Goal: Task Accomplishment & Management: Use online tool/utility

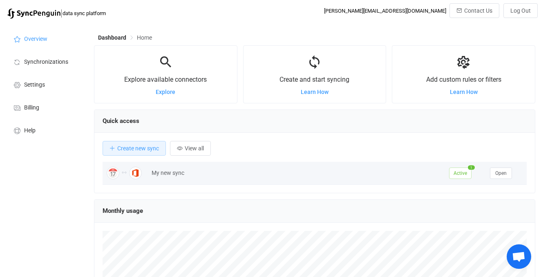
click at [157, 174] on div "My new sync" at bounding box center [297, 172] width 298 height 9
click at [506, 173] on span "Open" at bounding box center [501, 173] width 11 height 6
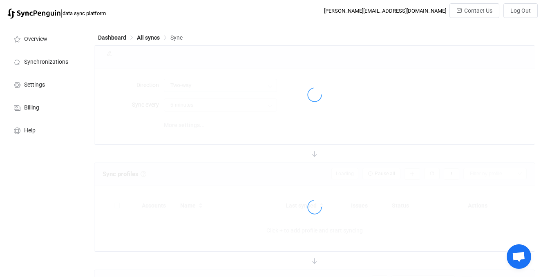
type input "10 minutes"
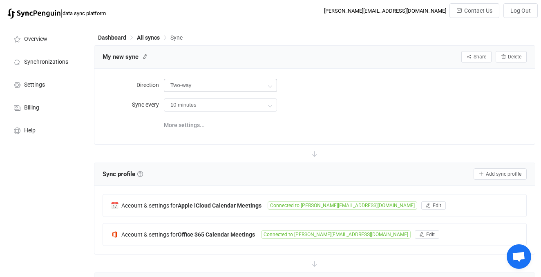
click at [270, 84] on icon at bounding box center [270, 86] width 10 height 16
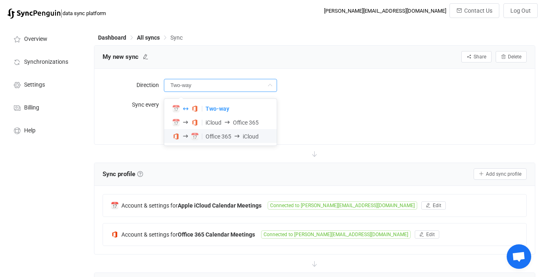
click at [256, 137] on span "iCloud" at bounding box center [251, 136] width 16 height 7
type input "Office 365 → iCloud"
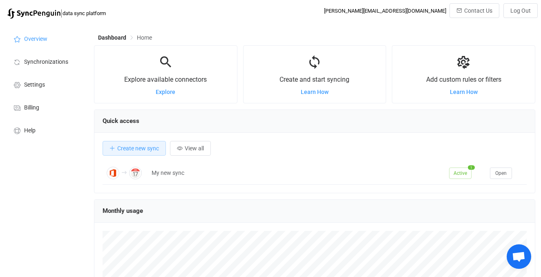
scroll to position [159, 442]
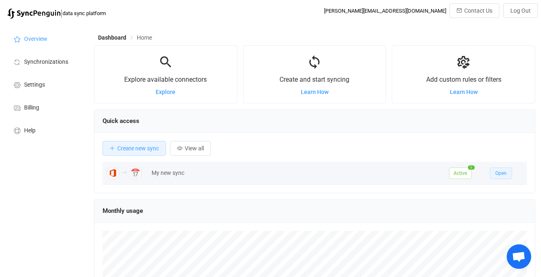
click at [502, 172] on span "Open" at bounding box center [501, 173] width 11 height 6
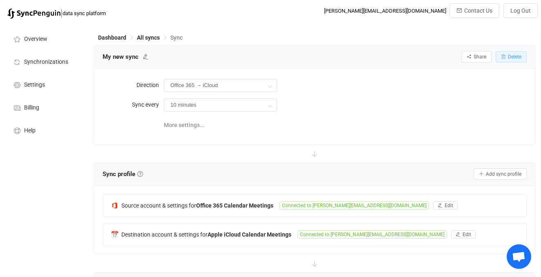
click at [515, 56] on span "Delete" at bounding box center [514, 57] width 13 height 6
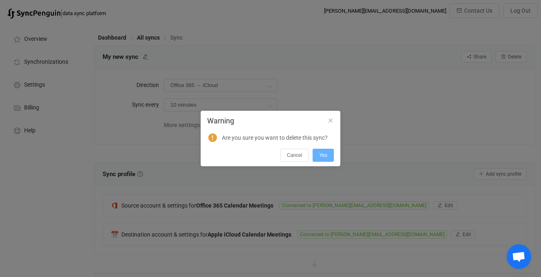
click at [324, 154] on span "Yes" at bounding box center [323, 156] width 8 height 6
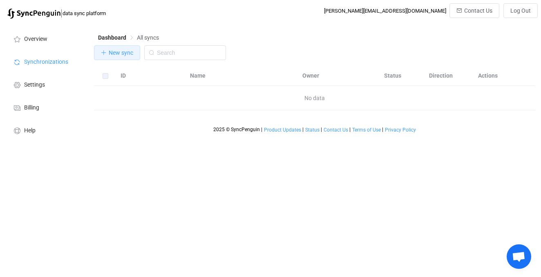
click at [124, 51] on span "New sync" at bounding box center [121, 52] width 25 height 7
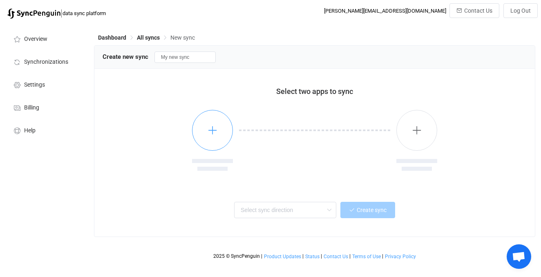
click at [208, 126] on icon "button" at bounding box center [213, 130] width 10 height 10
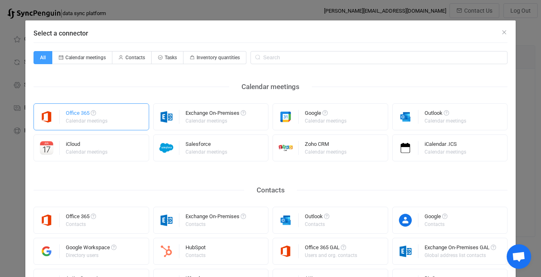
click at [106, 113] on div "Office 365" at bounding box center [87, 114] width 43 height 8
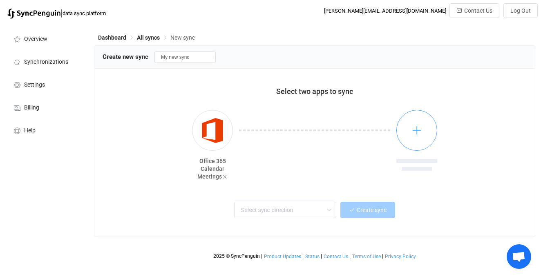
click at [417, 128] on icon "button" at bounding box center [417, 130] width 10 height 10
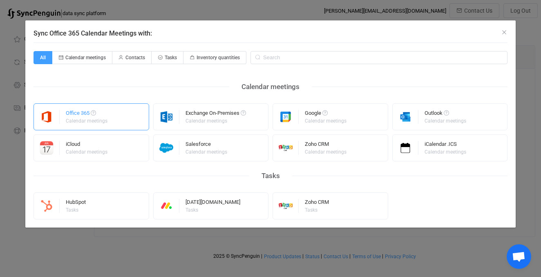
click at [116, 117] on div "Office 365 Calendar meetings" at bounding box center [92, 116] width 116 height 27
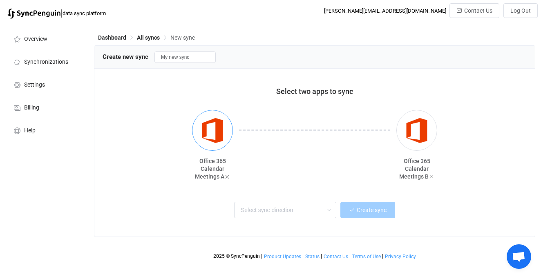
click at [216, 136] on img "button" at bounding box center [212, 130] width 31 height 31
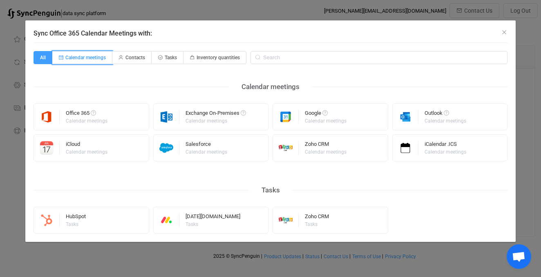
click at [94, 55] on span "Calendar meetings" at bounding box center [85, 58] width 40 height 6
click at [60, 55] on input "Calendar meetings" at bounding box center [56, 54] width 5 height 5
radio input "true"
radio input "false"
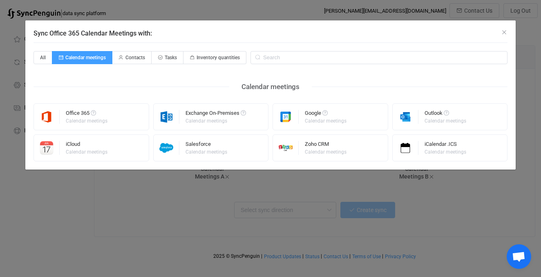
click at [502, 208] on div "Sync Office 365 Calendar Meetings with: All Calendar meetings Contacts Tasks In…" at bounding box center [270, 138] width 541 height 277
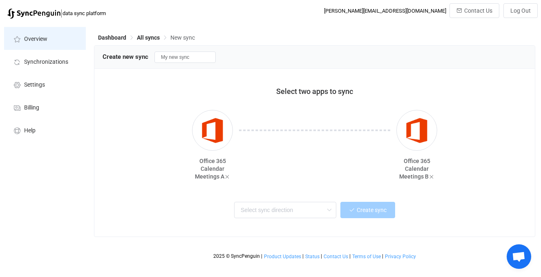
click at [49, 38] on li "Overview" at bounding box center [45, 38] width 82 height 23
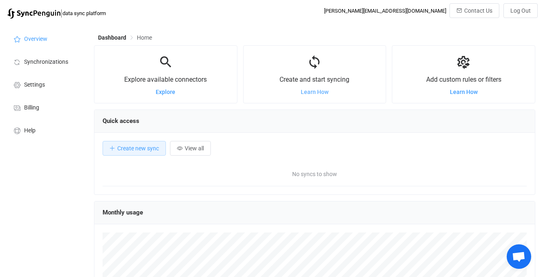
click at [320, 91] on span "Learn How" at bounding box center [315, 92] width 28 height 7
click at [137, 150] on span "Create new sync" at bounding box center [138, 148] width 42 height 7
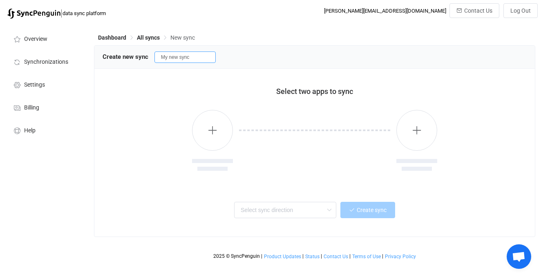
click at [197, 54] on input "My new sync" at bounding box center [185, 57] width 61 height 11
type input "AMF-VEP"
click at [216, 132] on icon "button" at bounding box center [213, 130] width 10 height 10
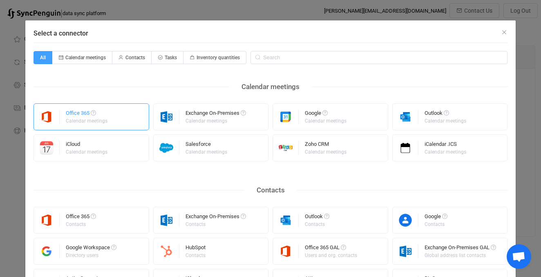
click at [81, 114] on div "Office 365" at bounding box center [87, 114] width 43 height 8
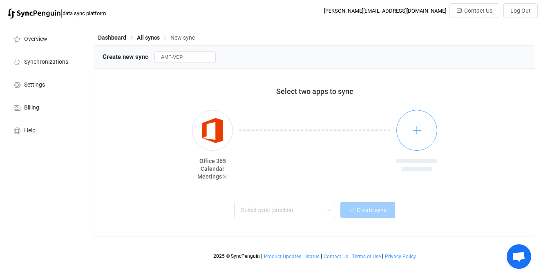
click at [423, 128] on button "button" at bounding box center [417, 130] width 41 height 41
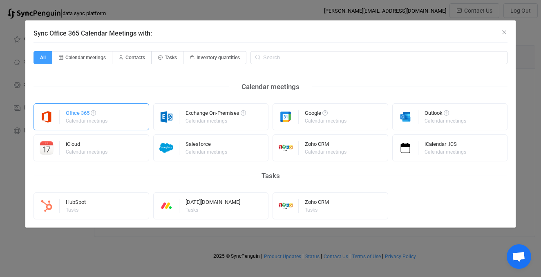
click at [73, 113] on div "Office 365" at bounding box center [87, 114] width 43 height 8
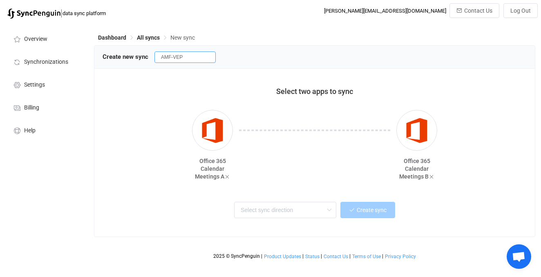
click at [194, 61] on input "AMF-VEP" at bounding box center [185, 57] width 61 height 11
click at [333, 211] on icon at bounding box center [329, 210] width 10 height 16
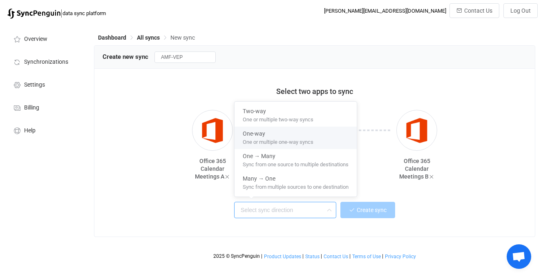
click at [288, 135] on div "One-way" at bounding box center [296, 132] width 106 height 11
type input "One-way"
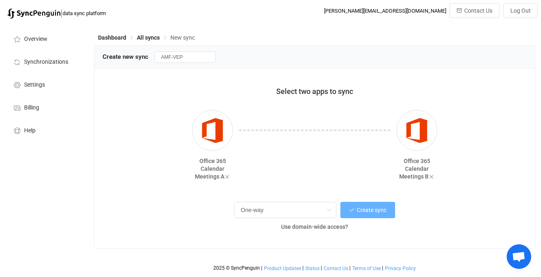
click at [366, 210] on span "Create sync" at bounding box center [372, 210] width 30 height 7
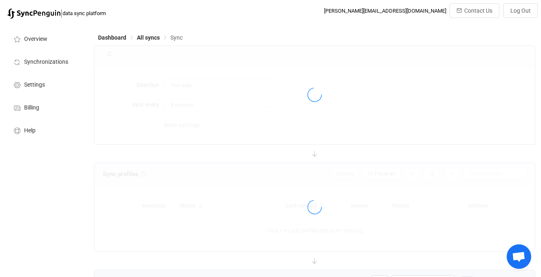
type input "A → B"
type input "10 minutes"
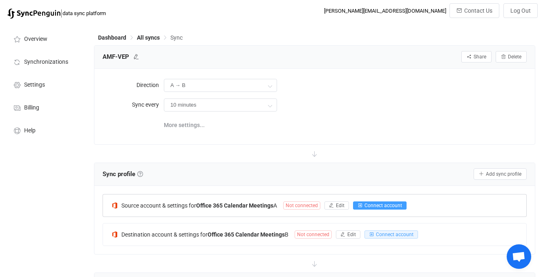
click at [379, 204] on span "Connect account" at bounding box center [384, 206] width 38 height 6
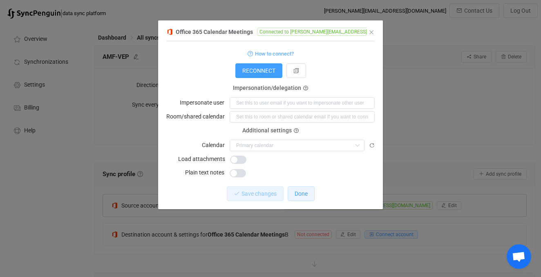
click at [306, 196] on span "Done" at bounding box center [301, 194] width 13 height 7
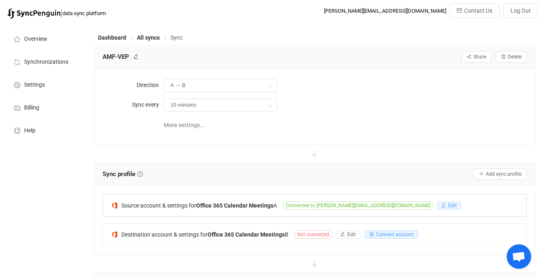
click at [449, 203] on span "Edit" at bounding box center [453, 206] width 9 height 6
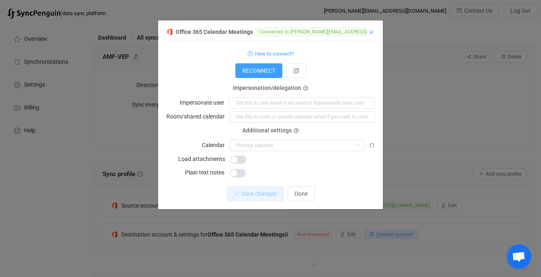
click at [371, 31] on icon "Close" at bounding box center [371, 32] width 7 height 7
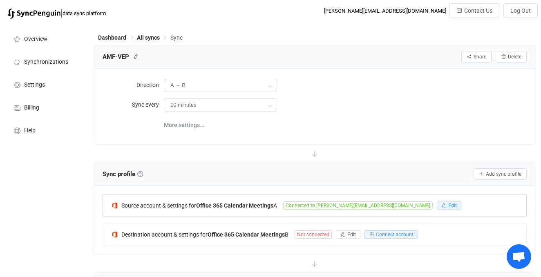
click at [437, 208] on button "Edit" at bounding box center [449, 206] width 25 height 8
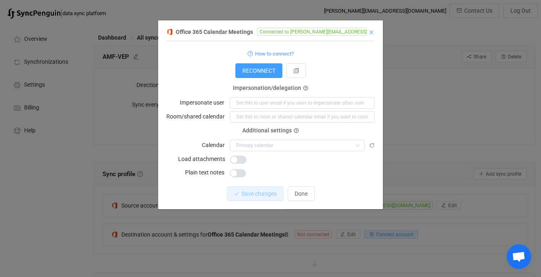
click at [372, 32] on icon "Close" at bounding box center [371, 32] width 7 height 7
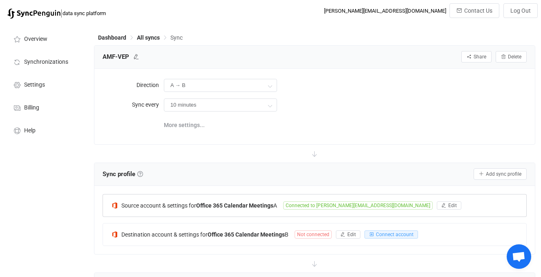
click at [393, 202] on span "Connected to [PERSON_NAME][EMAIL_ADDRESS][DOMAIN_NAME]" at bounding box center [358, 206] width 150 height 8
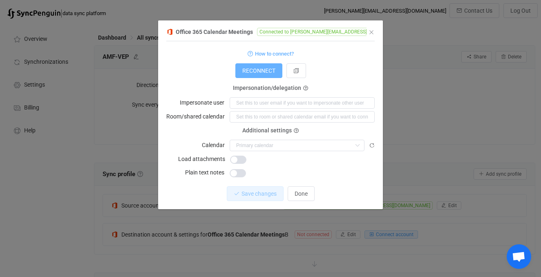
click at [270, 70] on span "RECONNECT" at bounding box center [258, 70] width 33 height 7
